Goal: Browse casually

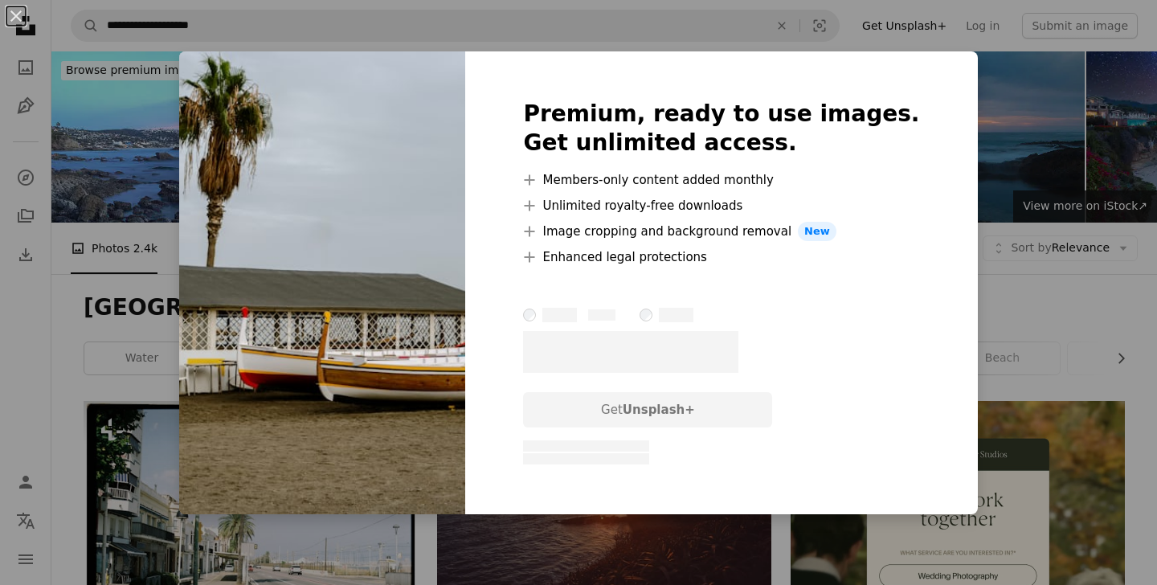
scroll to position [753, 0]
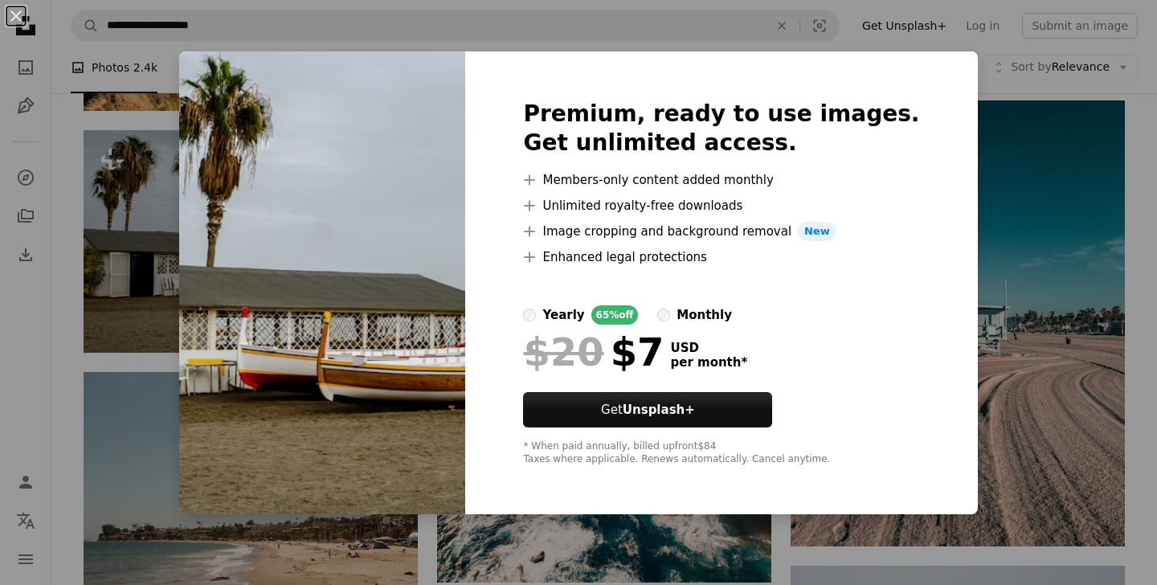
click at [128, 333] on div "An X shape Premium, ready to use images. Get unlimited access. A plus sign Memb…" at bounding box center [578, 292] width 1157 height 585
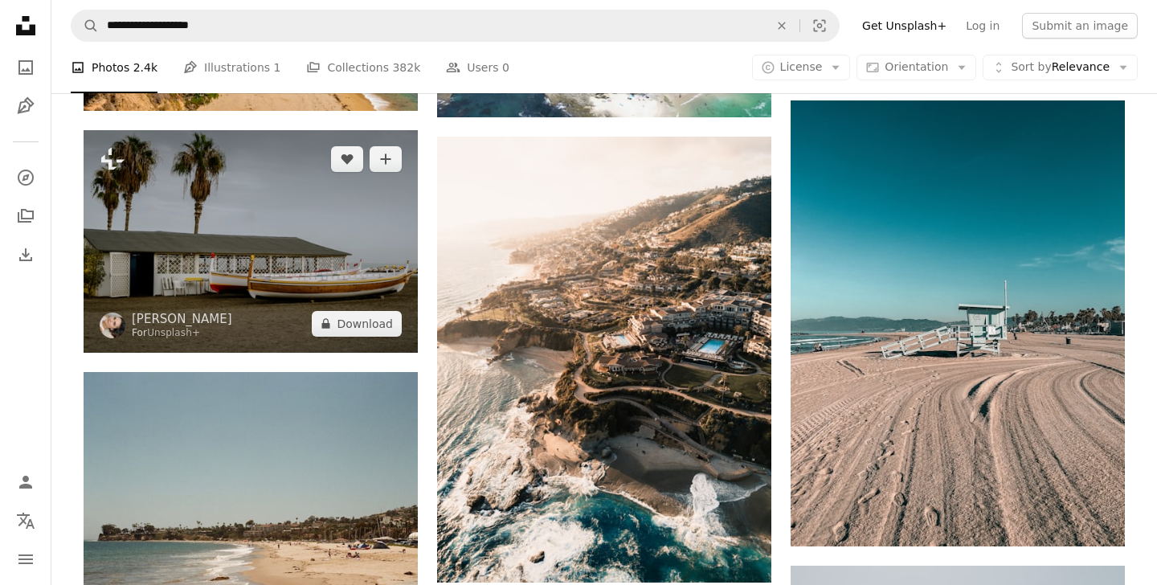
click at [182, 273] on img at bounding box center [251, 241] width 334 height 222
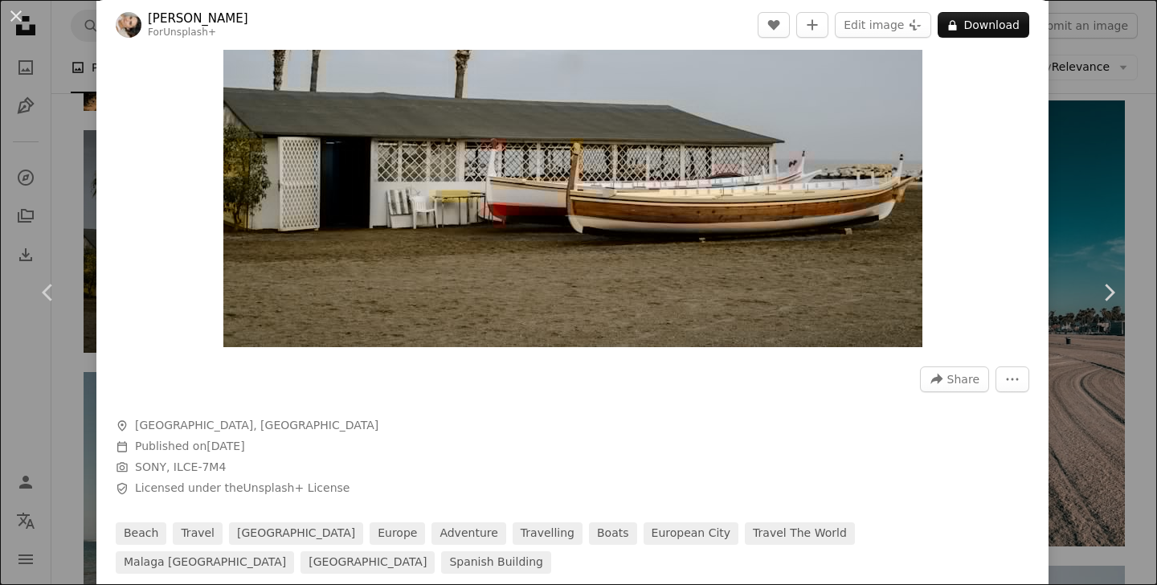
scroll to position [284, 0]
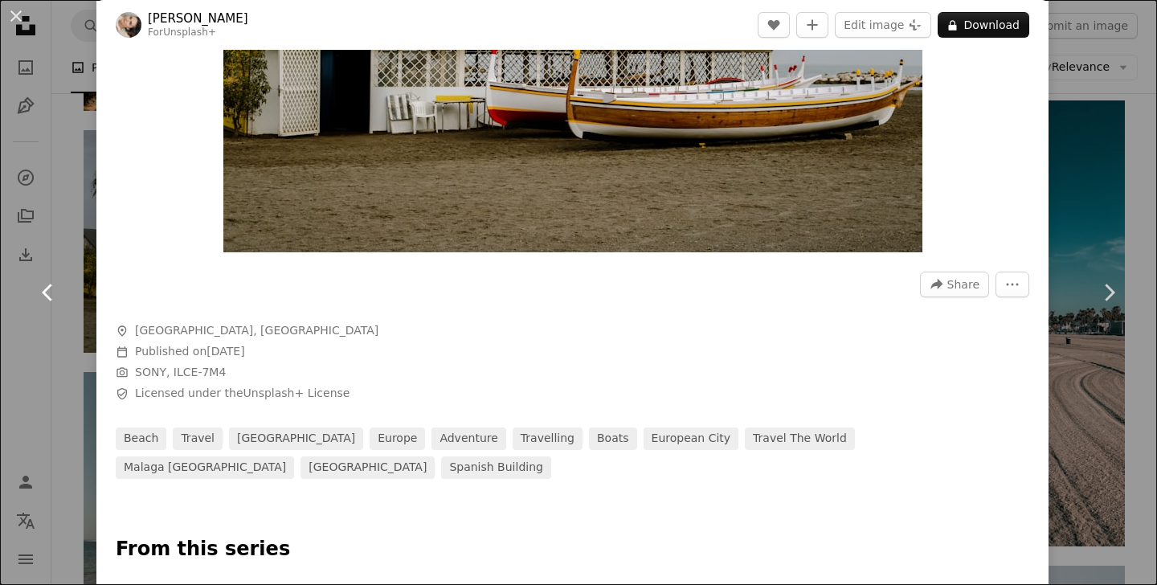
click at [9, 234] on link "Chevron left" at bounding box center [48, 292] width 96 height 154
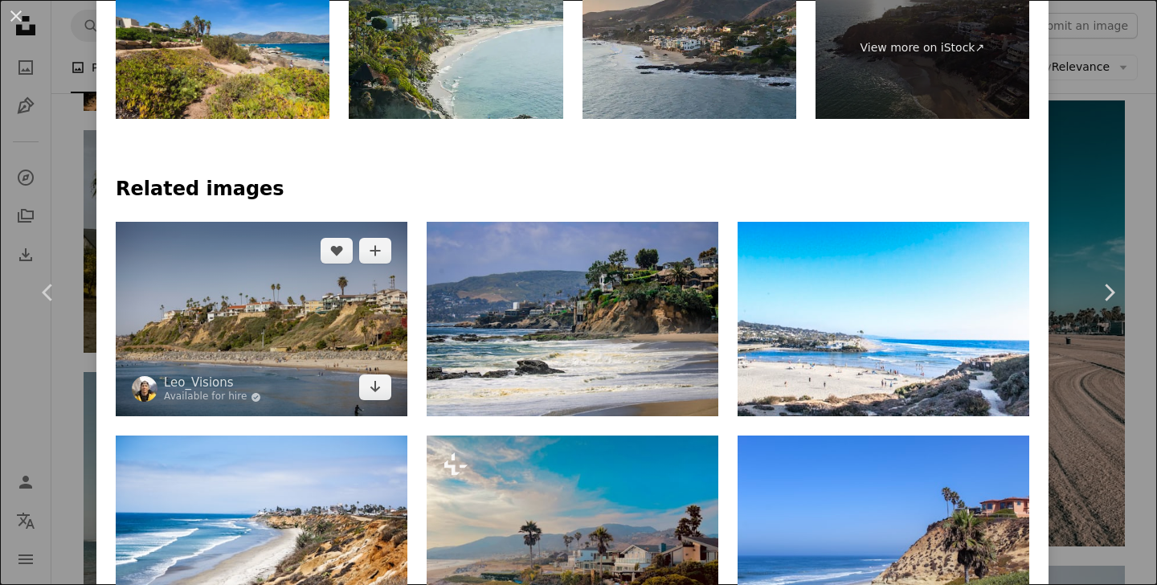
scroll to position [1086, 0]
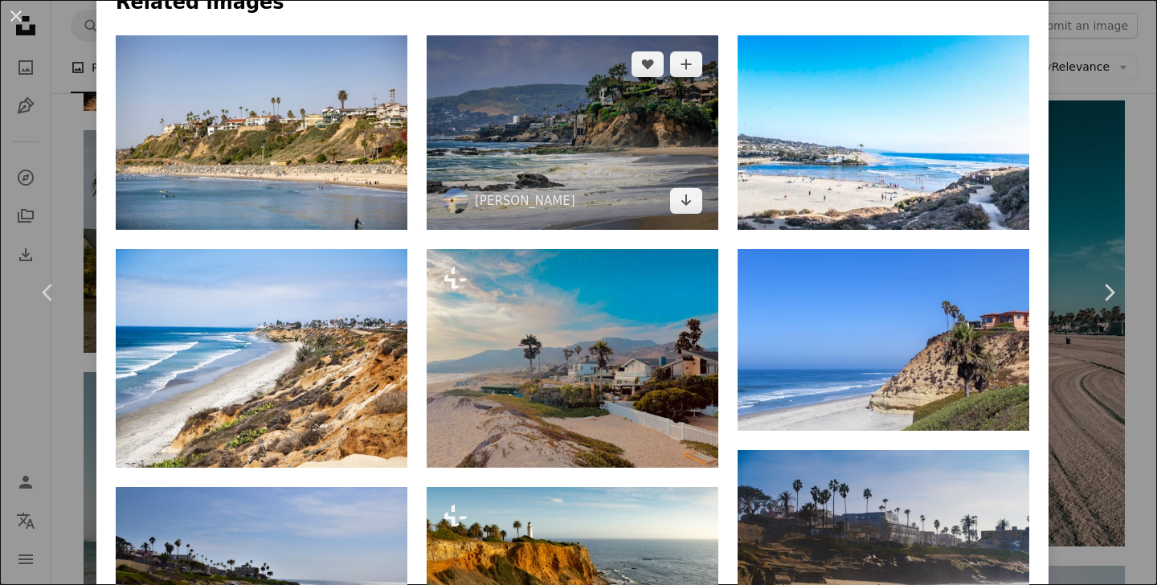
click at [581, 172] on img at bounding box center [573, 132] width 292 height 194
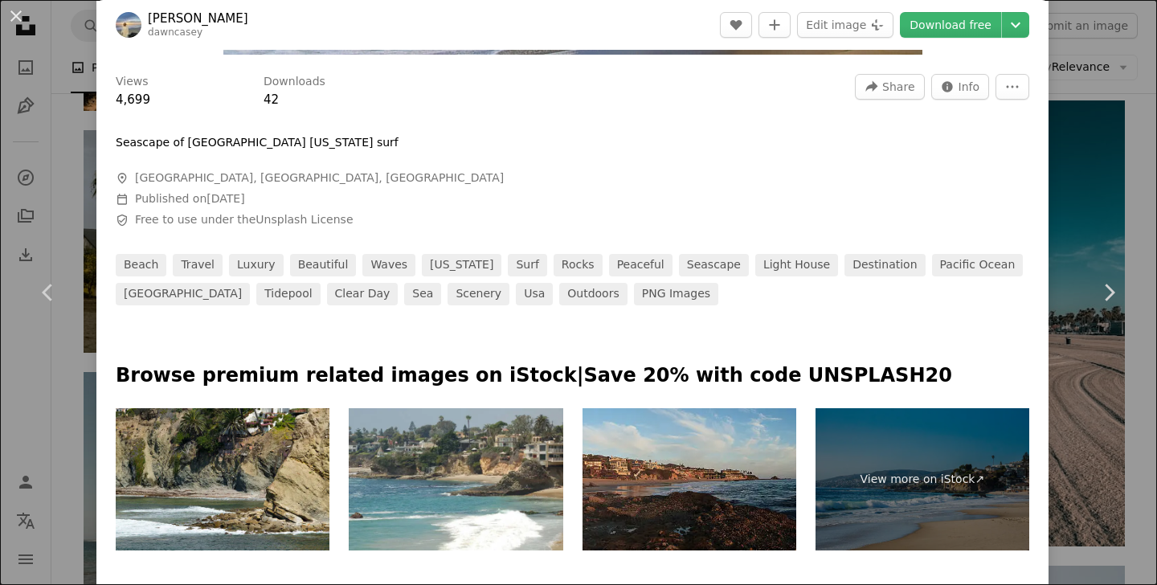
scroll to position [529, 0]
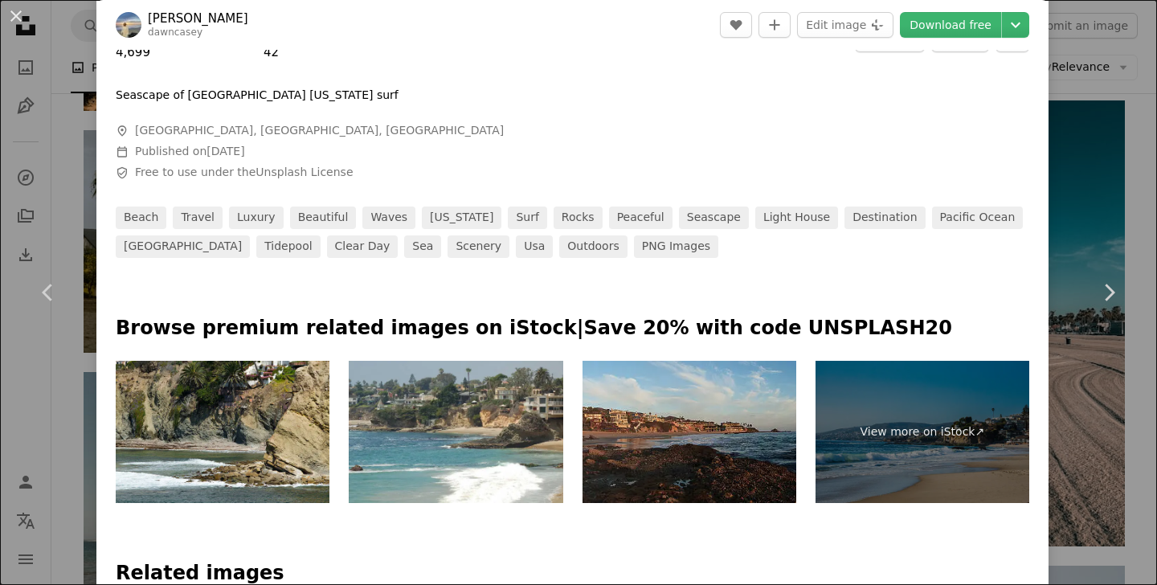
click at [38, 428] on div "An X shape Chevron left Chevron right [PERSON_NAME] dawncasey A heart A plus si…" at bounding box center [578, 292] width 1157 height 585
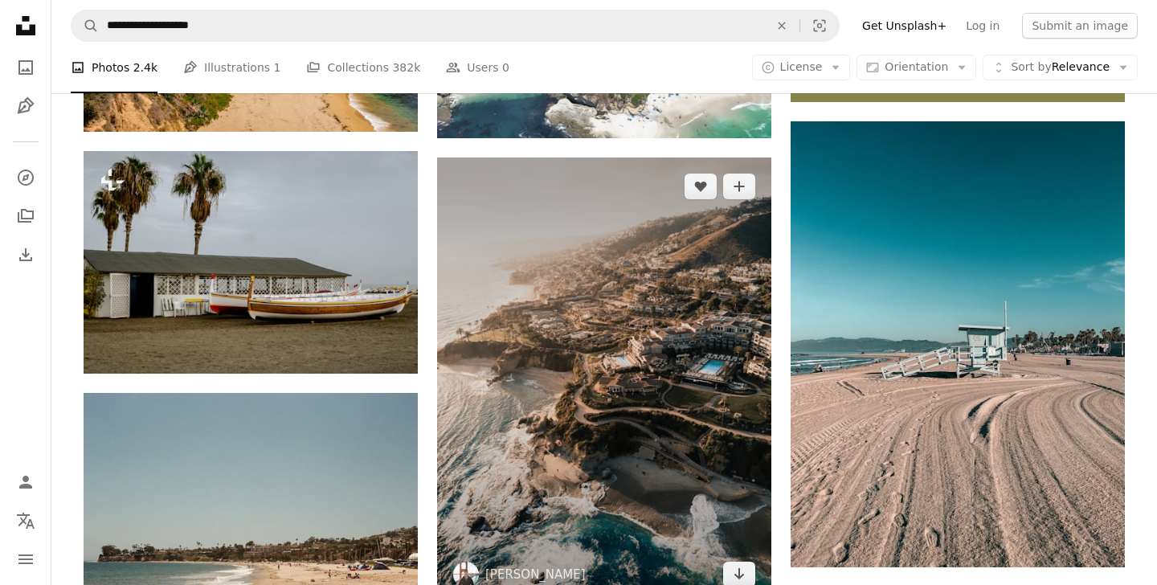
scroll to position [802, 0]
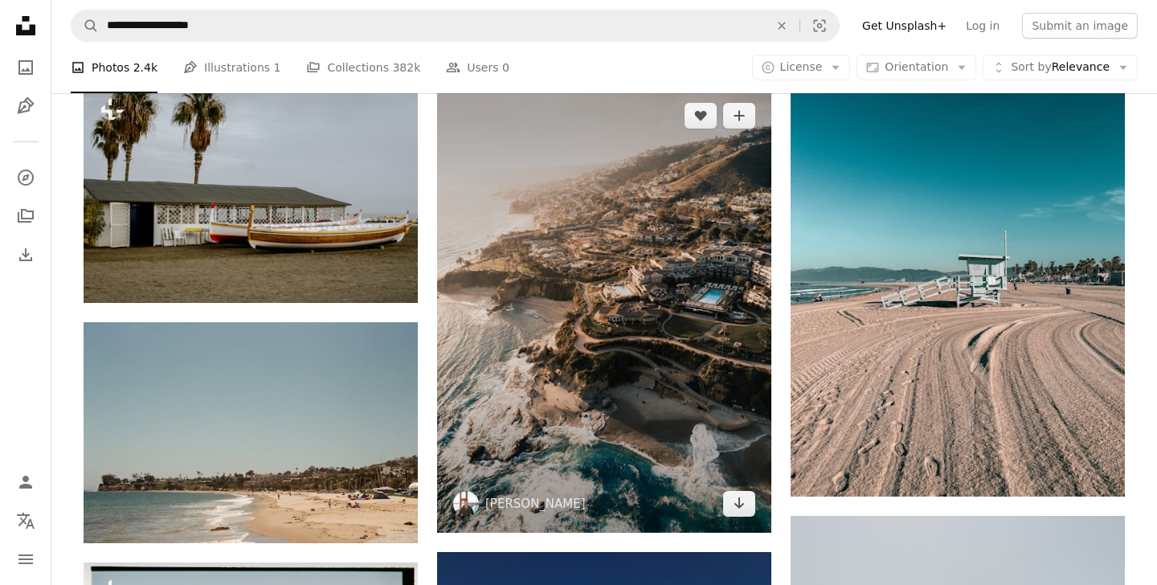
click at [599, 366] on img at bounding box center [604, 310] width 334 height 446
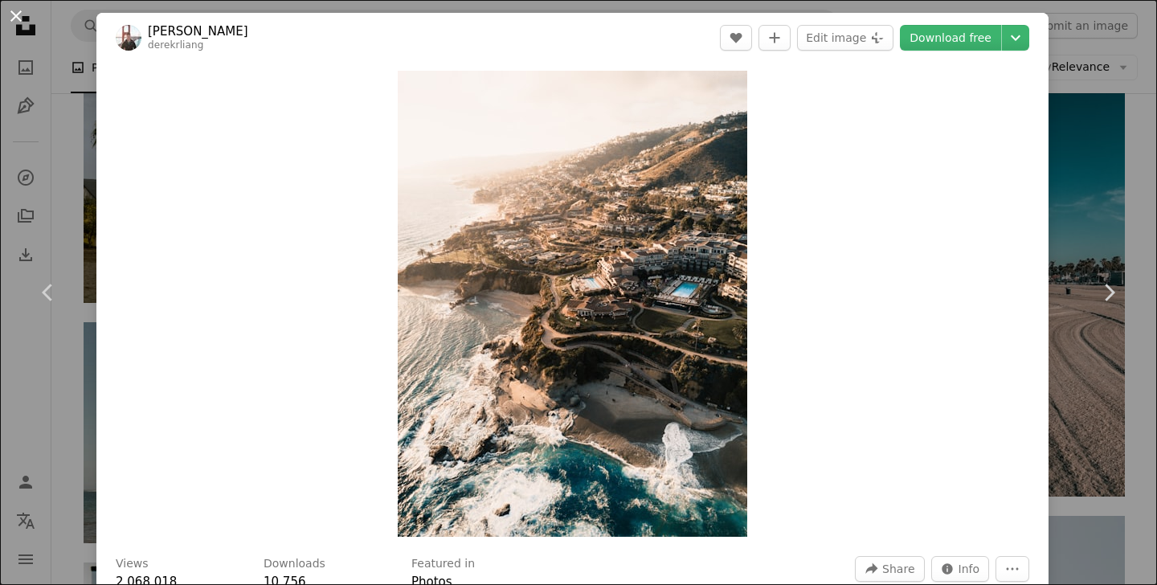
click at [15, 14] on button "An X shape" at bounding box center [15, 15] width 19 height 19
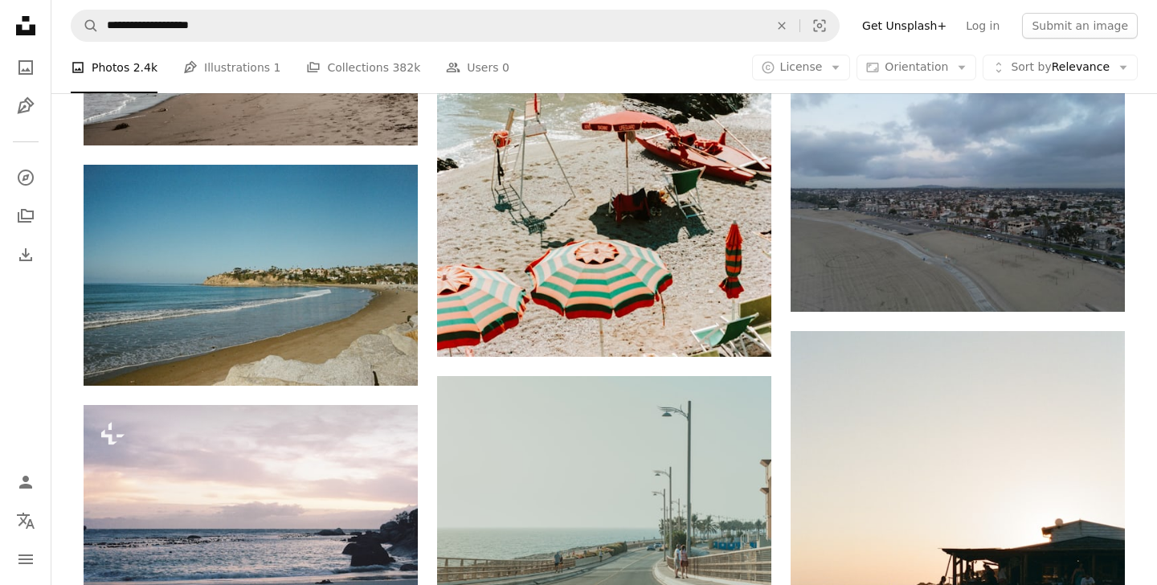
scroll to position [2460, 0]
